Goal: Navigation & Orientation: Find specific page/section

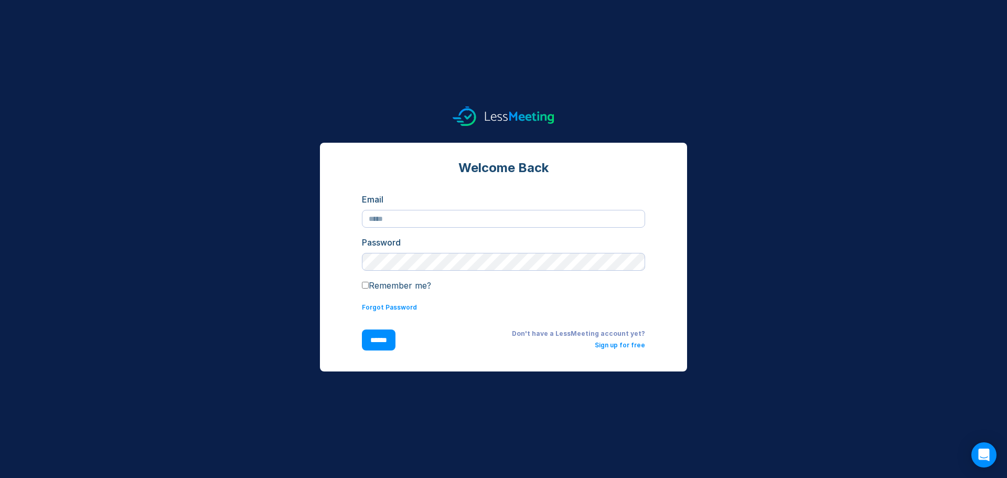
type input "**********"
click at [376, 344] on input "******" at bounding box center [379, 339] width 34 height 21
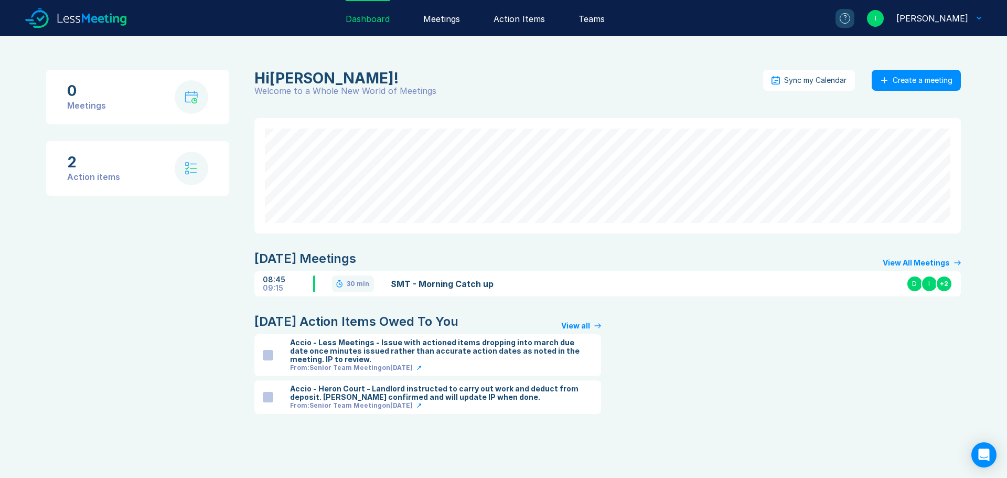
click at [536, 20] on div "Action Items" at bounding box center [519, 18] width 51 height 36
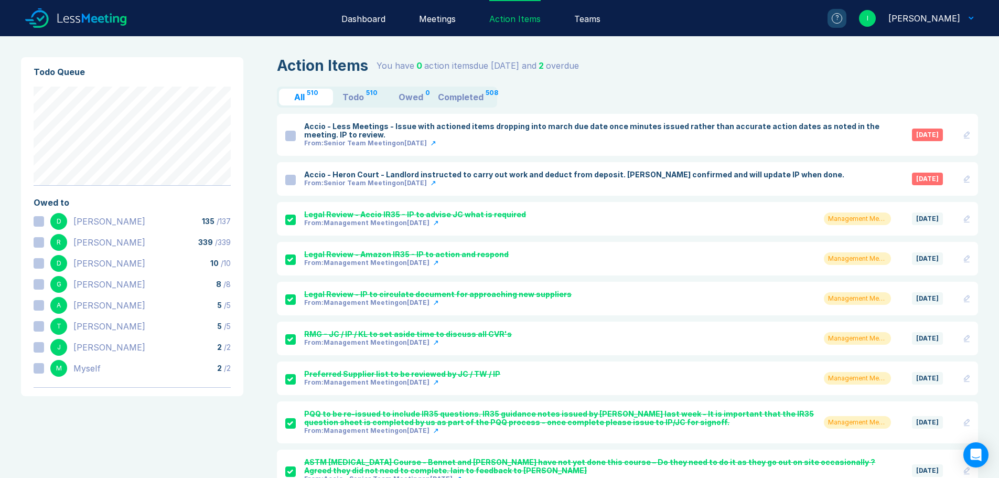
click at [292, 183] on div at bounding box center [290, 180] width 10 height 10
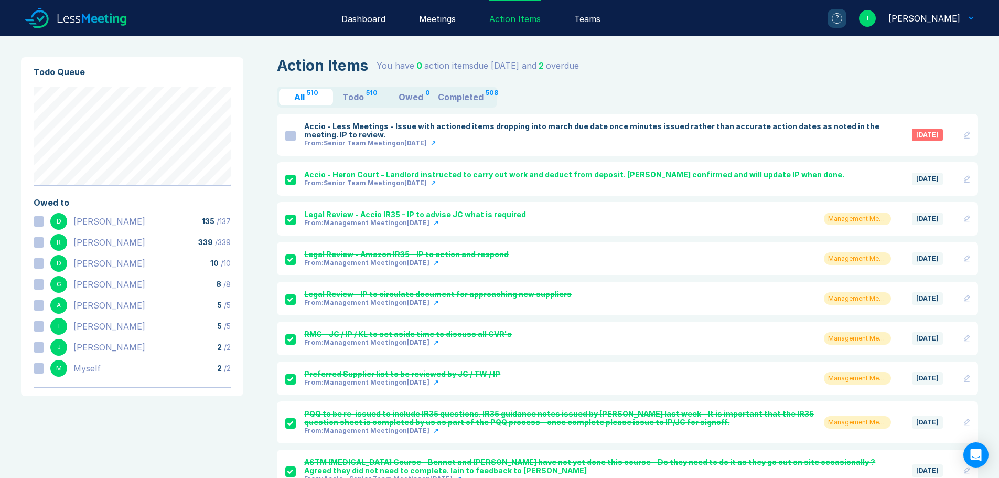
click at [473, 17] on link "Meetings" at bounding box center [437, 18] width 70 height 36
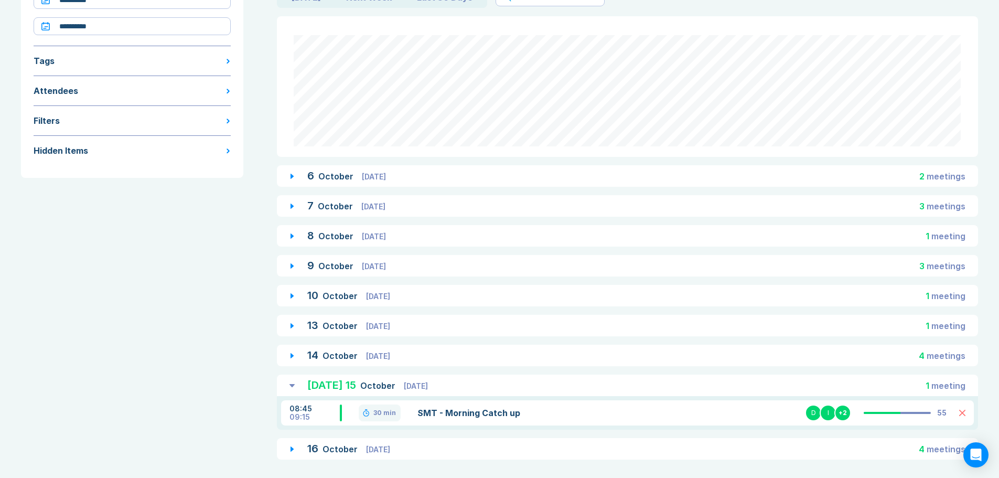
scroll to position [102, 0]
click at [369, 446] on span "Thursday" at bounding box center [378, 446] width 24 height 9
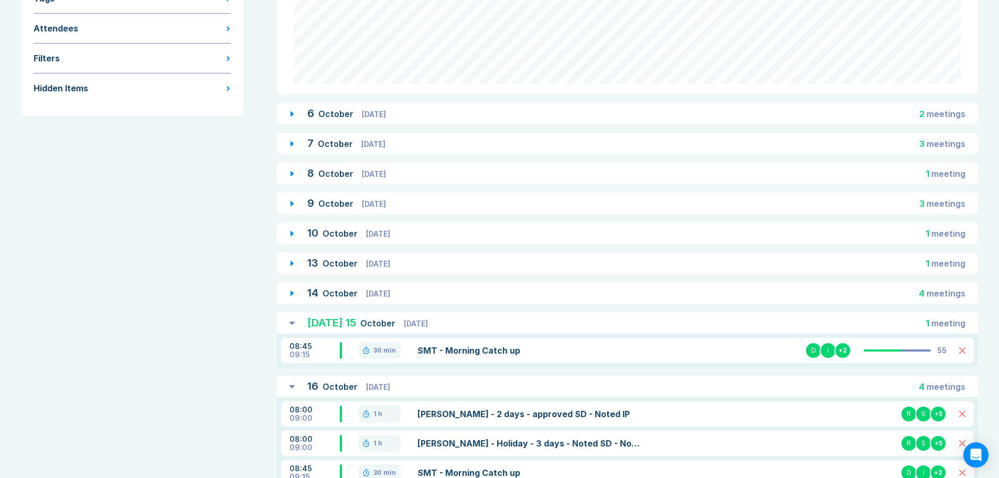
scroll to position [228, 0]
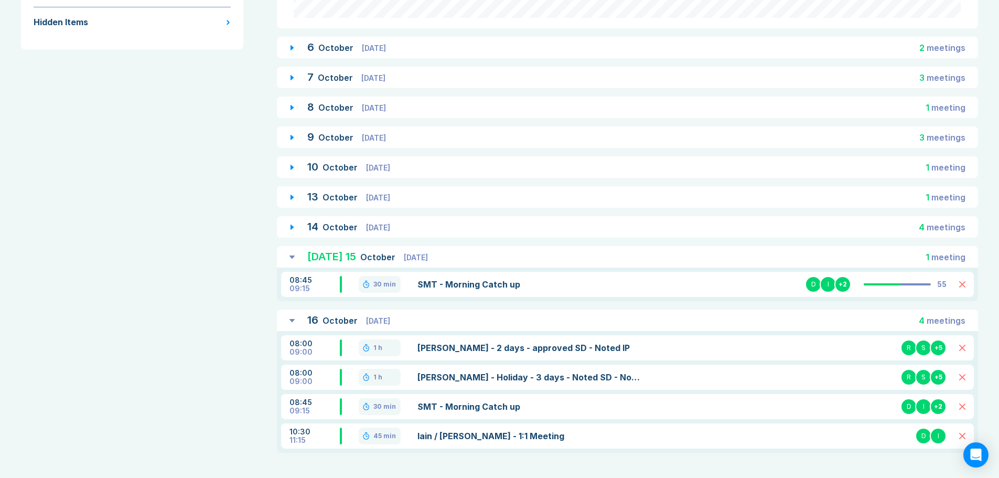
click at [292, 255] on div "Today 15 October Wednesday 1 meeting" at bounding box center [627, 257] width 701 height 22
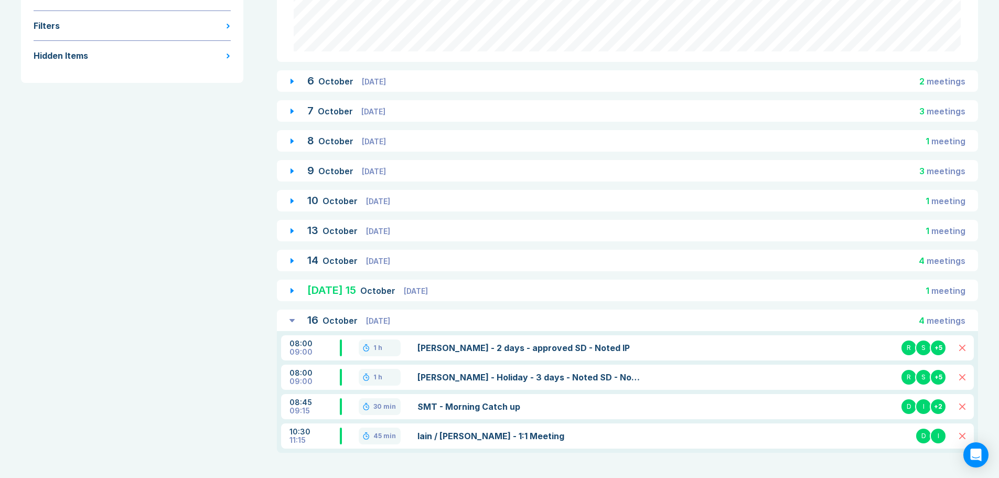
click at [294, 262] on div "14 October Tuesday 4 meeting s" at bounding box center [627, 261] width 701 height 22
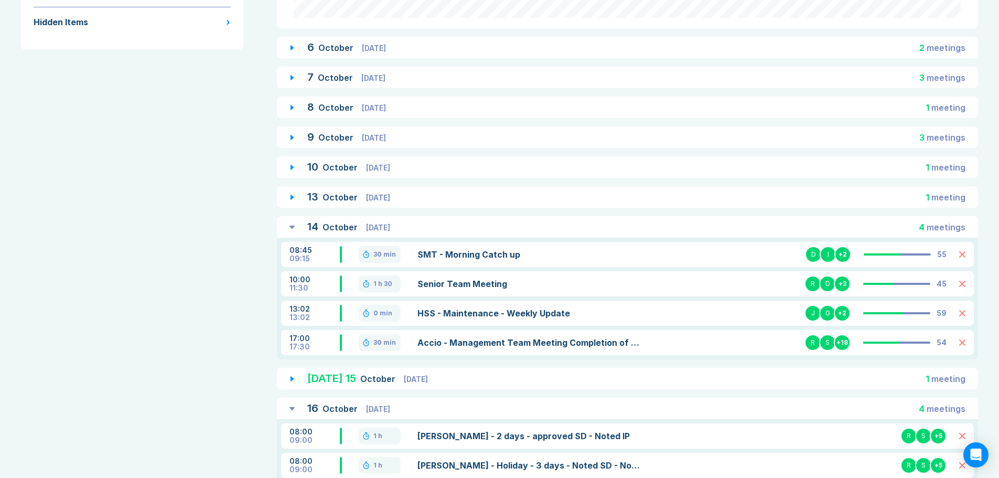
click at [476, 283] on link "Senior Team Meeting" at bounding box center [531, 284] width 226 height 13
